Goal: Information Seeking & Learning: Learn about a topic

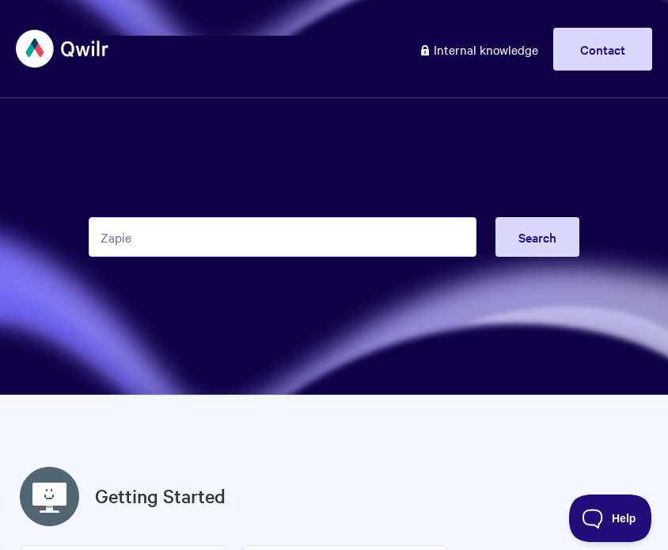
type input "Zapier"
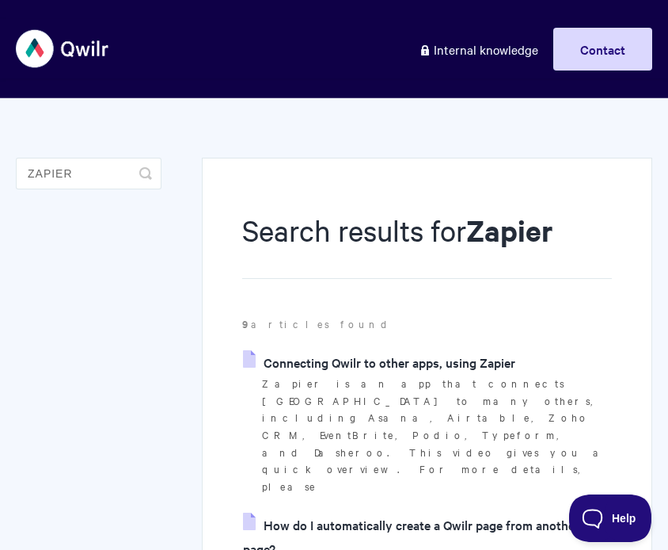
click at [351, 361] on link "Connecting Qwilr to other apps, using Zapier" at bounding box center [379, 362] width 272 height 24
